Goal: Information Seeking & Learning: Learn about a topic

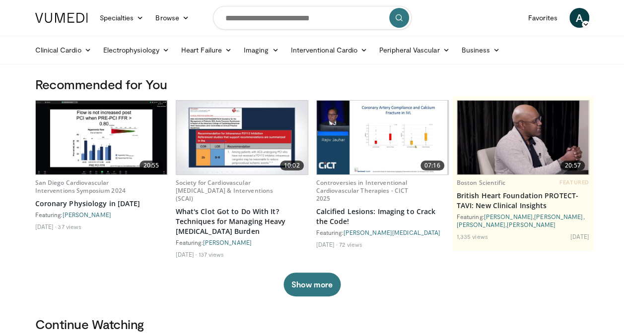
click at [94, 136] on img at bounding box center [101, 138] width 131 height 74
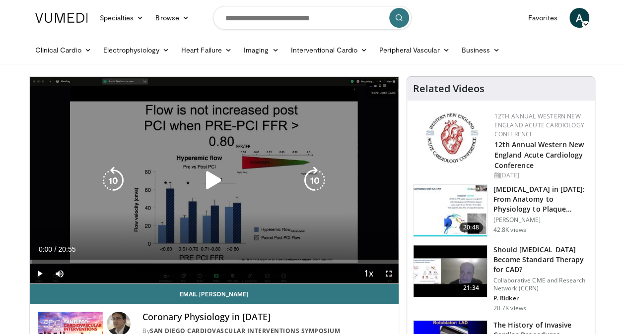
click at [218, 173] on icon "Video Player" at bounding box center [214, 181] width 28 height 28
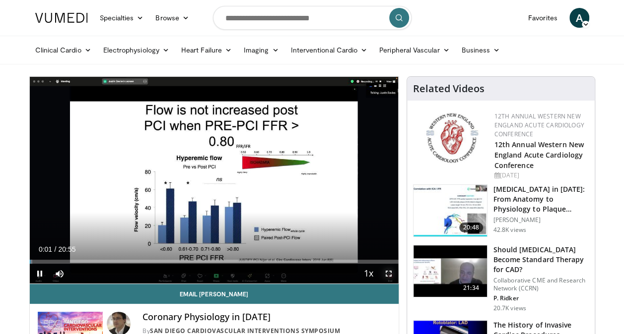
click at [389, 278] on span "Video Player" at bounding box center [389, 274] width 20 height 20
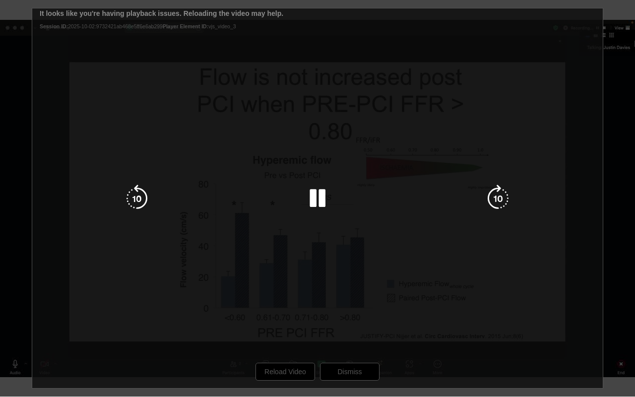
click at [271, 334] on div "10 seconds Tap to unmute" at bounding box center [317, 198] width 635 height 396
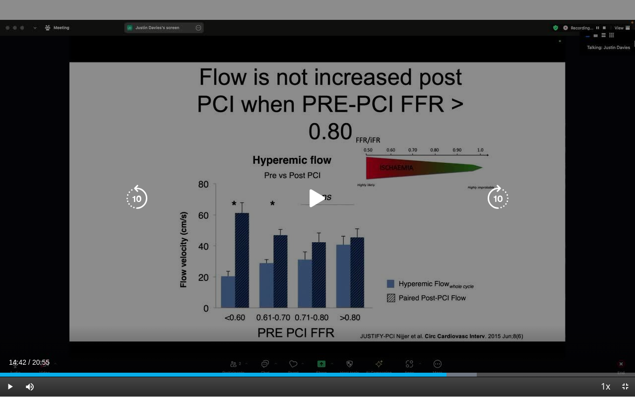
click at [316, 201] on icon "Video Player" at bounding box center [318, 199] width 28 height 28
click at [318, 197] on icon "Video Player" at bounding box center [318, 199] width 28 height 28
click at [314, 201] on icon "Video Player" at bounding box center [318, 199] width 28 height 28
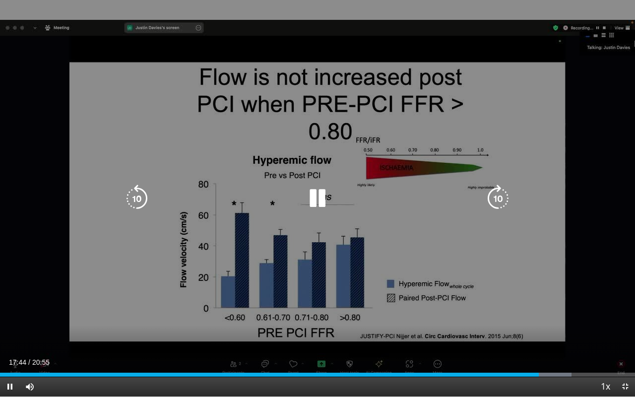
click at [325, 202] on icon "Video Player" at bounding box center [318, 199] width 28 height 28
click at [324, 202] on icon "Video Player" at bounding box center [318, 199] width 28 height 28
click at [610, 221] on div "20 seconds Tap to unmute" at bounding box center [317, 198] width 635 height 396
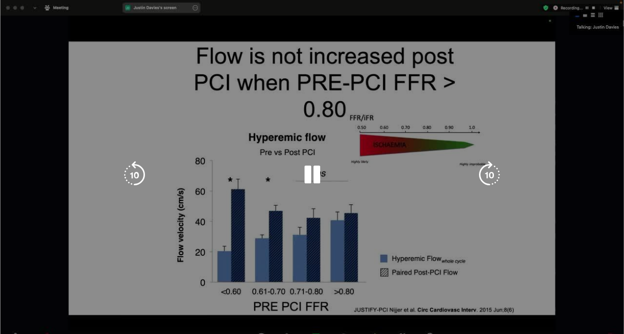
scroll to position [141, 0]
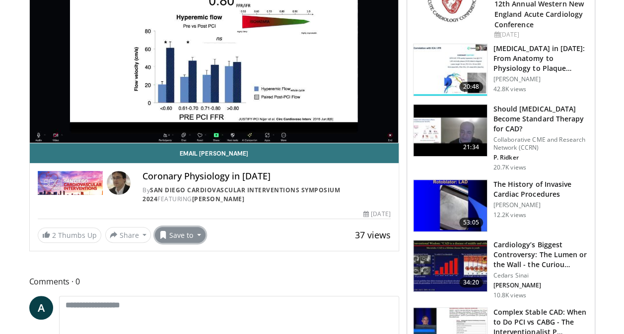
click at [180, 231] on button "Save to" at bounding box center [180, 235] width 51 height 16
click at [192, 255] on span "Add to Favorites" at bounding box center [197, 256] width 61 height 11
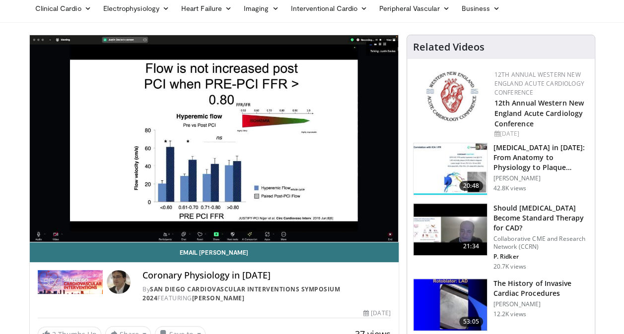
scroll to position [0, 0]
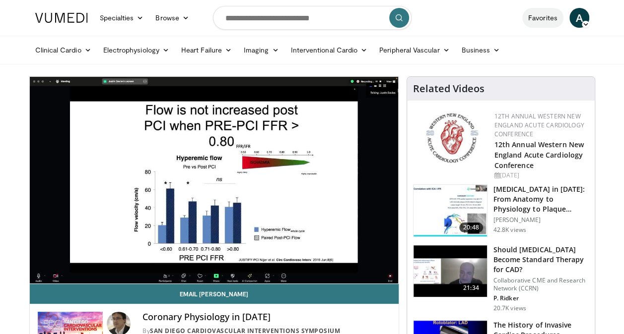
click at [549, 19] on link "Favorites" at bounding box center [542, 18] width 41 height 20
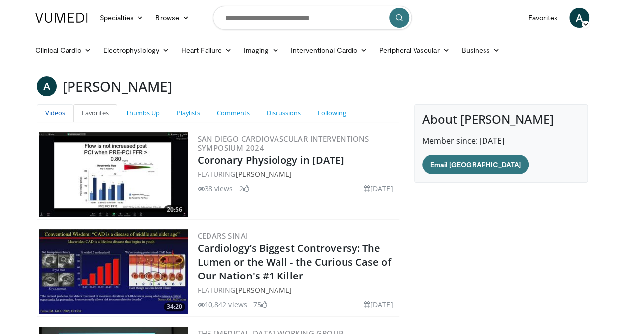
click at [54, 115] on link "Videos" at bounding box center [55, 113] width 37 height 18
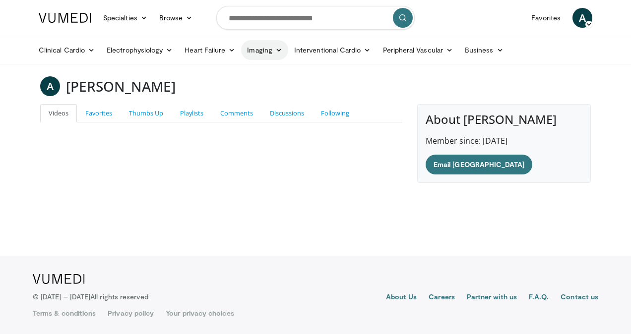
click at [267, 47] on link "Imaging" at bounding box center [264, 50] width 47 height 20
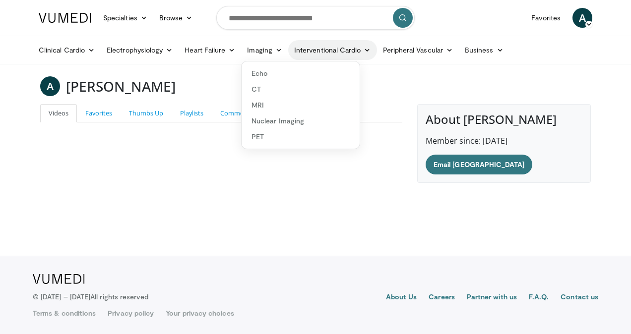
click at [316, 46] on link "Interventional Cardio" at bounding box center [332, 50] width 89 height 20
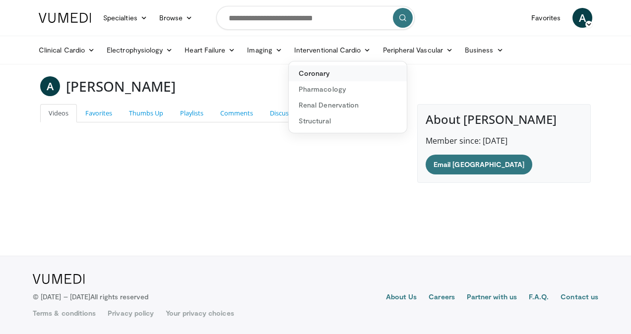
click at [323, 76] on link "Coronary" at bounding box center [348, 74] width 118 height 16
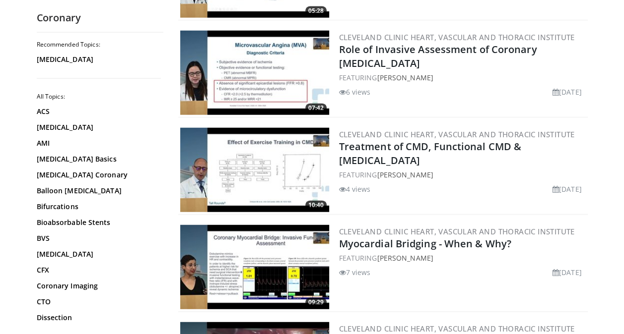
scroll to position [1160, 0]
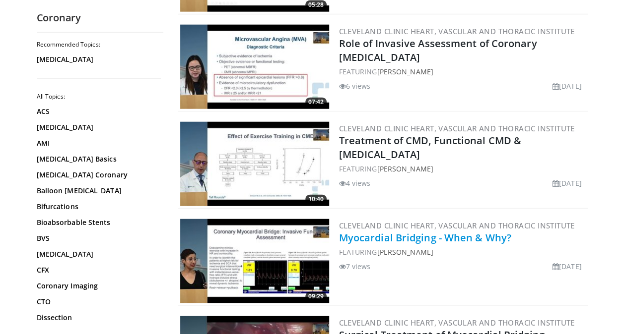
click at [417, 232] on link "Myocardial Bridging - When & Why?" at bounding box center [425, 237] width 172 height 13
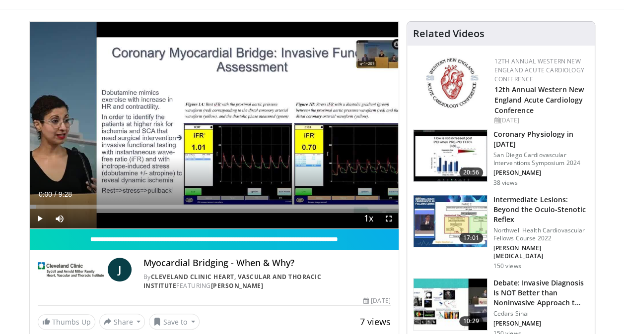
scroll to position [56, 0]
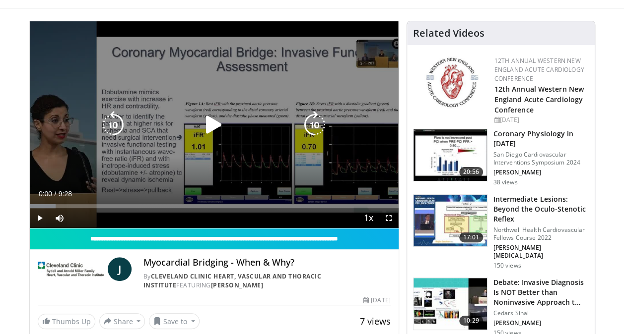
click at [213, 121] on icon "Video Player" at bounding box center [214, 125] width 28 height 28
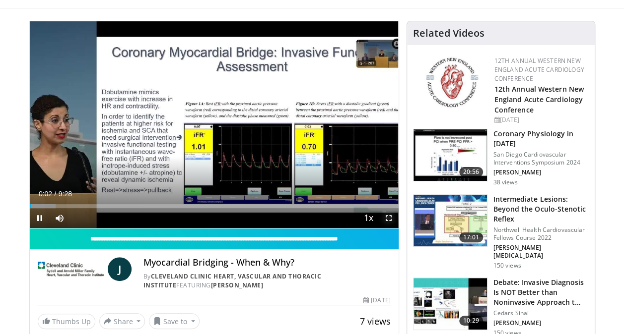
click at [388, 219] on span "Video Player" at bounding box center [389, 218] width 20 height 20
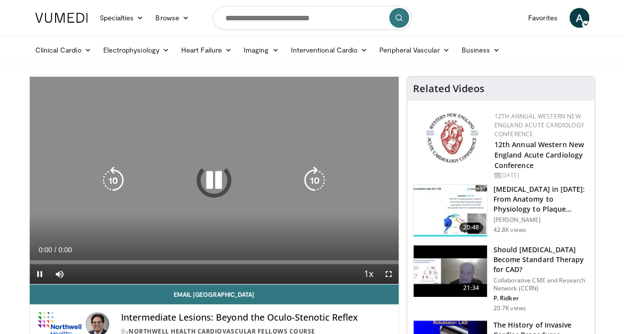
click at [215, 176] on icon "Video Player" at bounding box center [214, 181] width 28 height 28
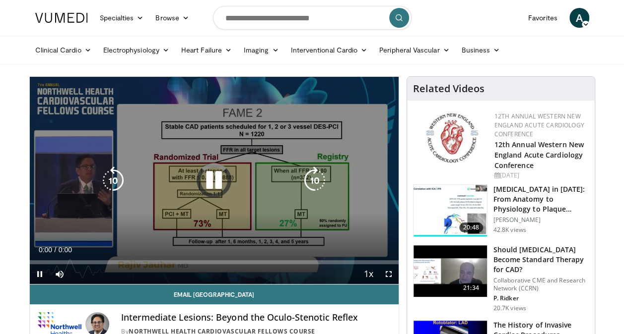
click at [207, 179] on icon "Video Player" at bounding box center [214, 181] width 28 height 28
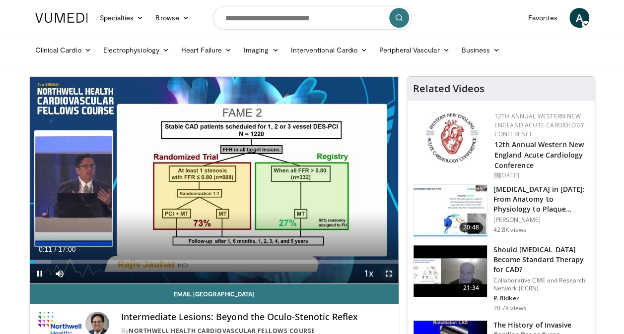
click at [388, 273] on span "Video Player" at bounding box center [389, 274] width 20 height 20
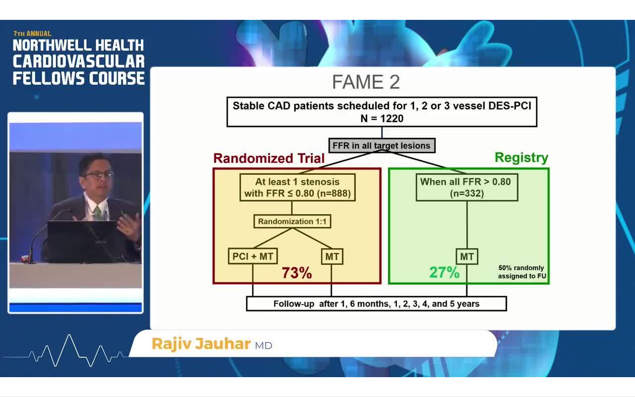
click at [390, 310] on div "10 seconds Tap to unmute" at bounding box center [317, 198] width 635 height 396
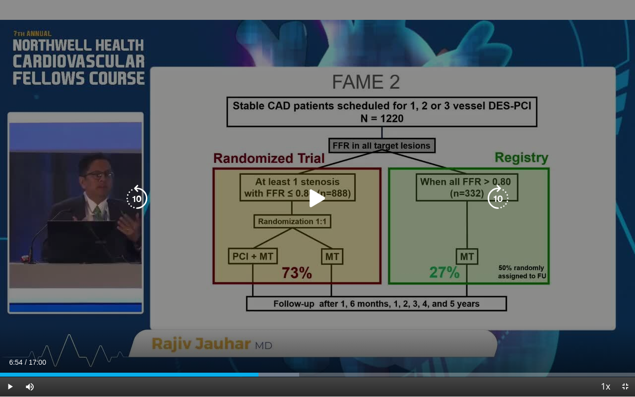
click at [307, 189] on icon "Video Player" at bounding box center [318, 199] width 28 height 28
click at [316, 196] on icon "Video Player" at bounding box center [318, 199] width 28 height 28
click at [318, 197] on icon "Video Player" at bounding box center [318, 199] width 28 height 28
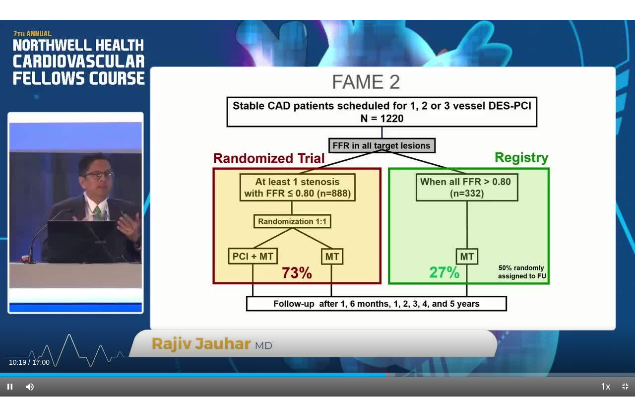
click at [318, 197] on div "10 seconds Tap to unmute" at bounding box center [317, 198] width 635 height 396
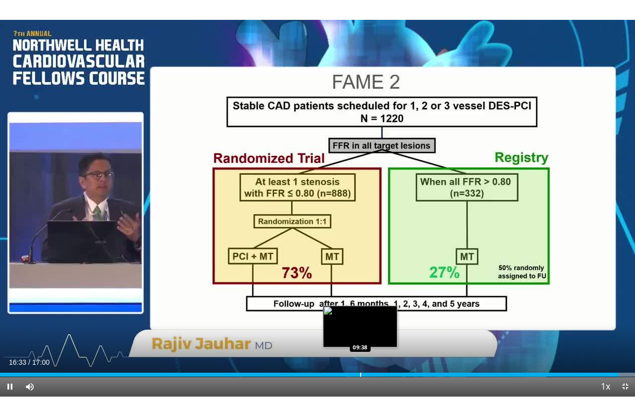
click at [361, 334] on div "Progress Bar" at bounding box center [360, 375] width 1 height 4
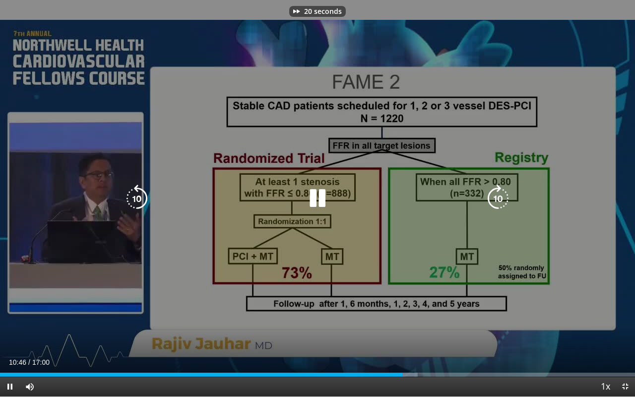
click at [317, 196] on icon "Video Player" at bounding box center [318, 199] width 28 height 28
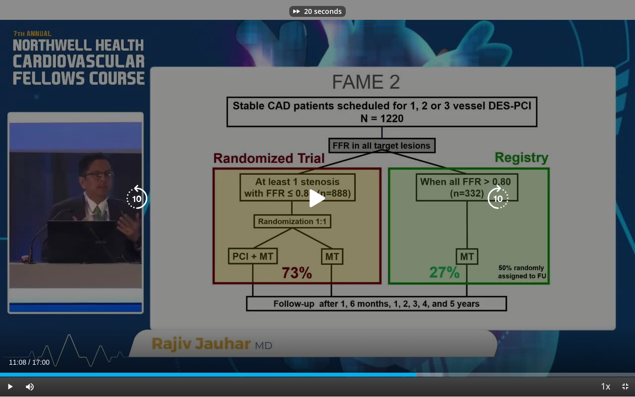
click at [316, 193] on icon "Video Player" at bounding box center [318, 199] width 28 height 28
click at [276, 227] on div "20 seconds Tap to unmute" at bounding box center [317, 198] width 635 height 396
click at [402, 249] on div "20 seconds Tap to unmute" at bounding box center [317, 198] width 635 height 396
click at [391, 245] on div "10 seconds Tap to unmute" at bounding box center [317, 198] width 635 height 396
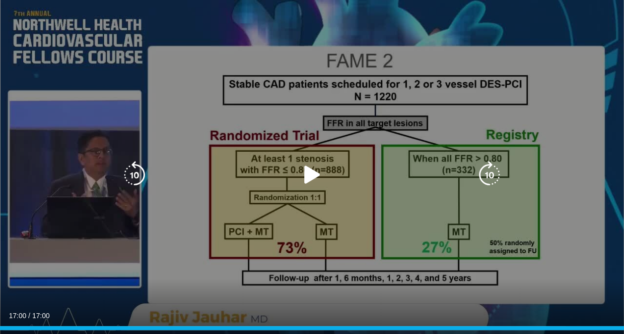
scroll to position [165, 0]
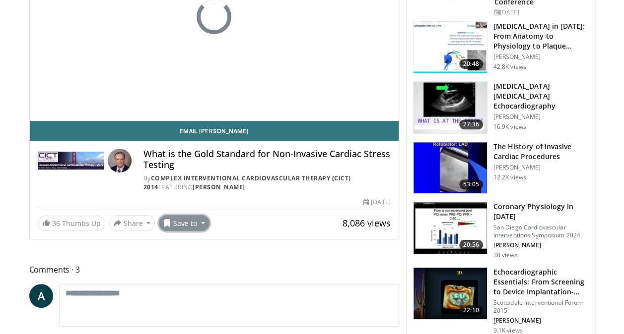
click at [200, 215] on button "Save to" at bounding box center [184, 223] width 51 height 16
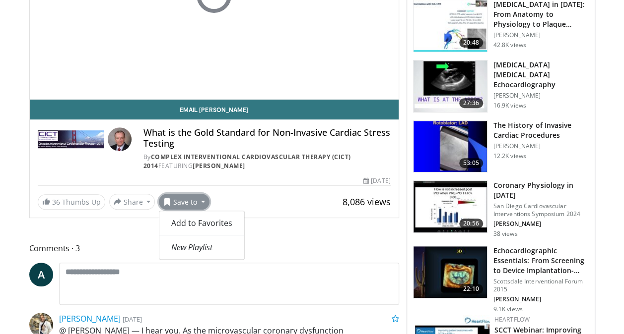
scroll to position [183, 0]
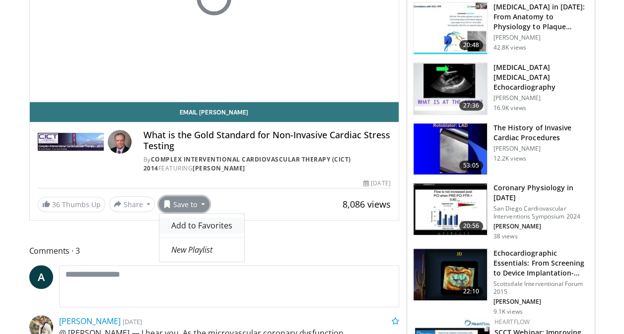
click at [190, 223] on span "Add to Favorites" at bounding box center [201, 225] width 61 height 11
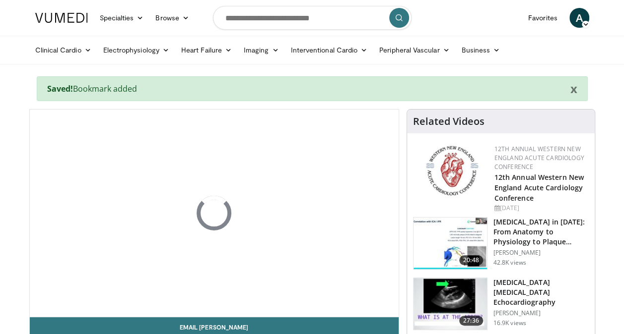
scroll to position [0, 0]
